Goal: Information Seeking & Learning: Learn about a topic

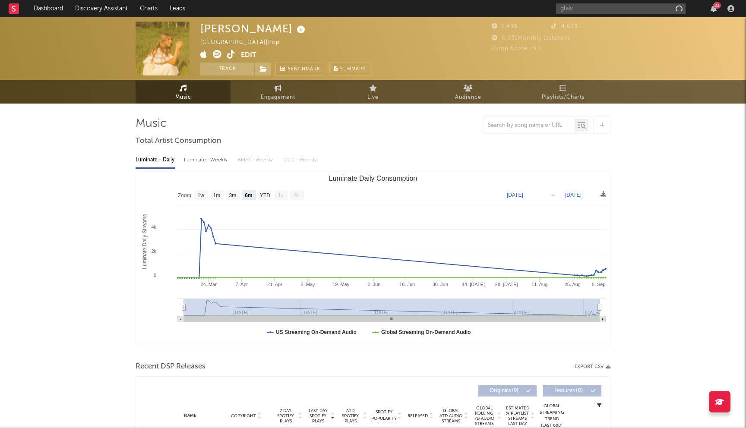
select select "6m"
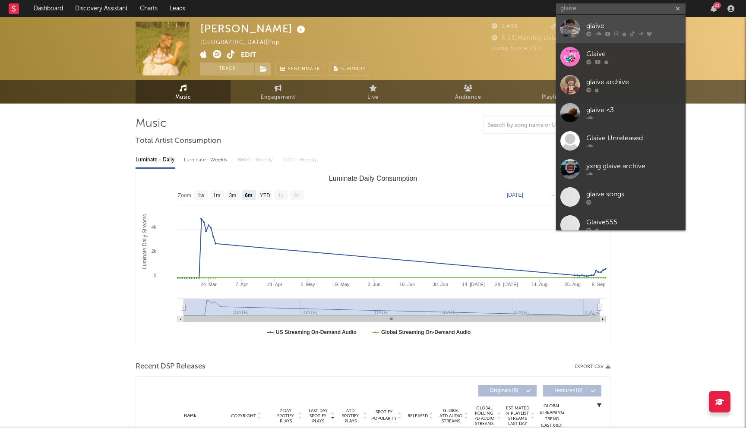
type input "glaive"
click at [606, 32] on icon at bounding box center [608, 33] width 6 height 5
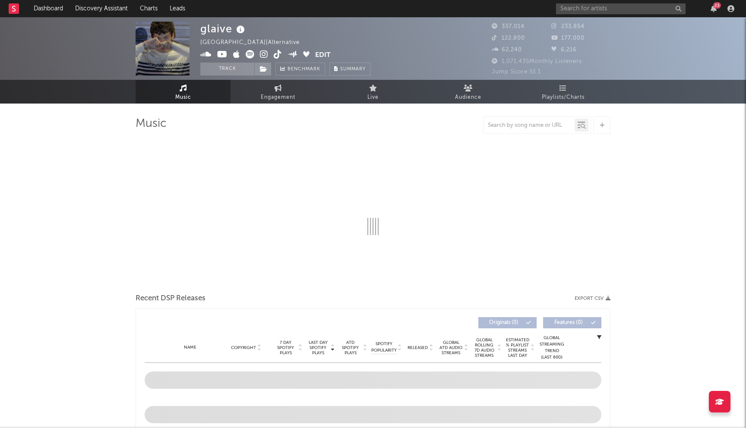
select select "6m"
